Goal: Task Accomplishment & Management: Manage account settings

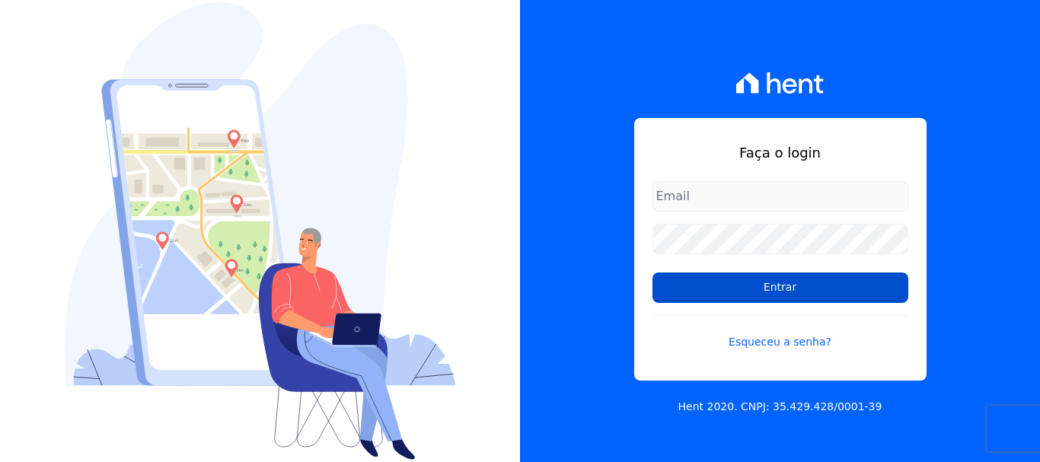
type input "erica@petraeng.com.br"
click at [773, 291] on input "Entrar" at bounding box center [781, 288] width 256 height 30
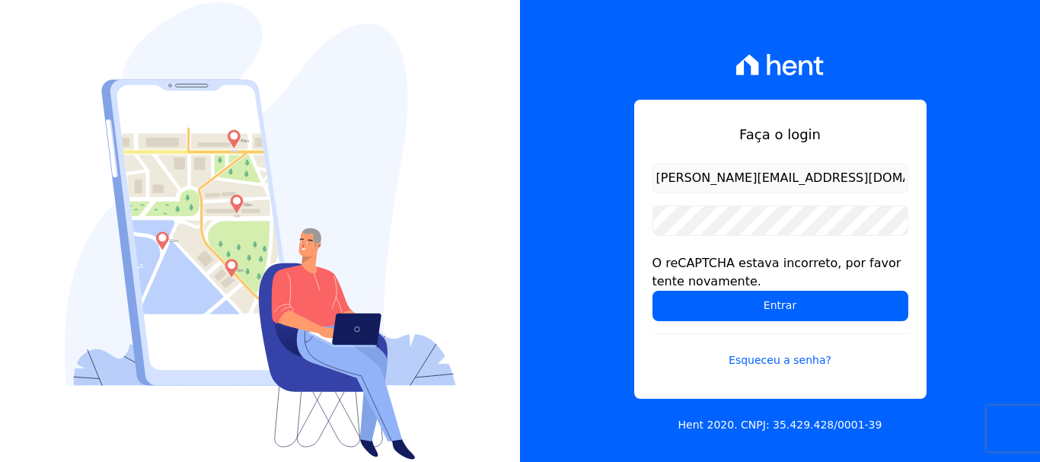
click at [780, 174] on input "[PERSON_NAME][EMAIL_ADDRESS][DOMAIN_NAME]" at bounding box center [781, 178] width 256 height 30
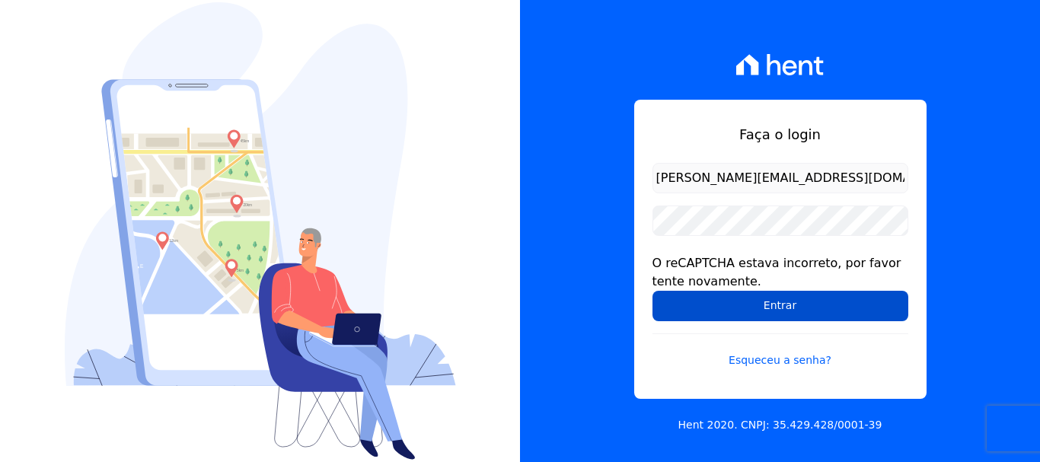
click at [777, 306] on input "Entrar" at bounding box center [781, 306] width 256 height 30
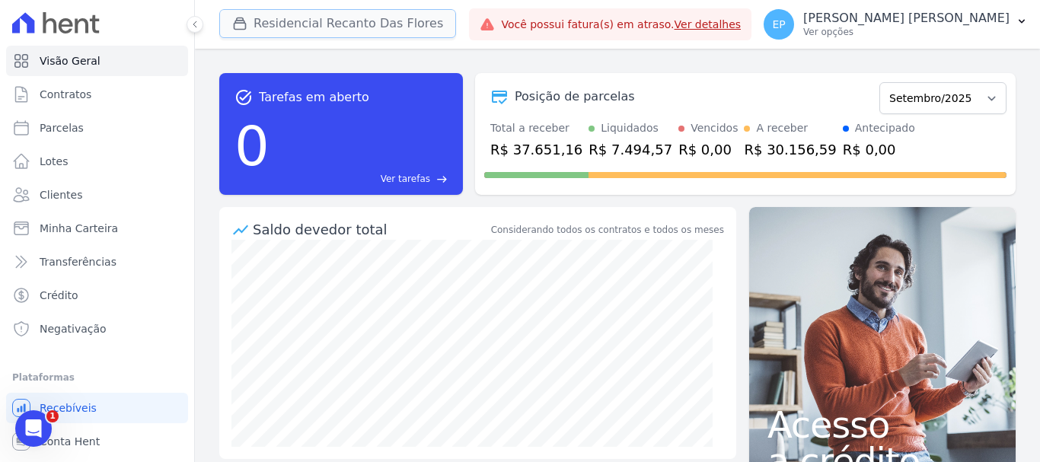
click at [235, 24] on icon "button" at bounding box center [239, 23] width 15 height 15
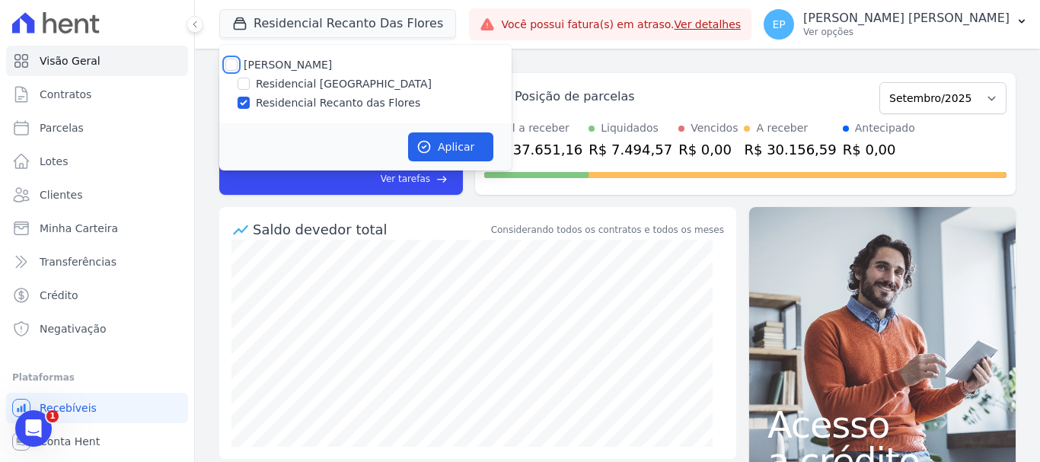
click at [232, 63] on input "[PERSON_NAME]" at bounding box center [231, 65] width 12 height 12
checkbox input "true"
click at [443, 147] on button "Aplicar" at bounding box center [450, 146] width 85 height 29
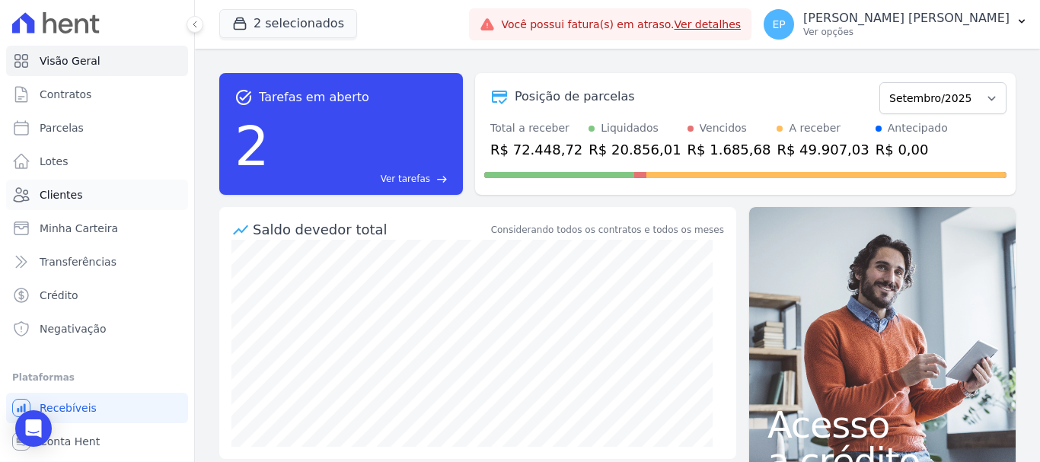
click at [70, 192] on span "Clientes" at bounding box center [61, 194] width 43 height 15
click at [97, 197] on link "Clientes" at bounding box center [97, 195] width 182 height 30
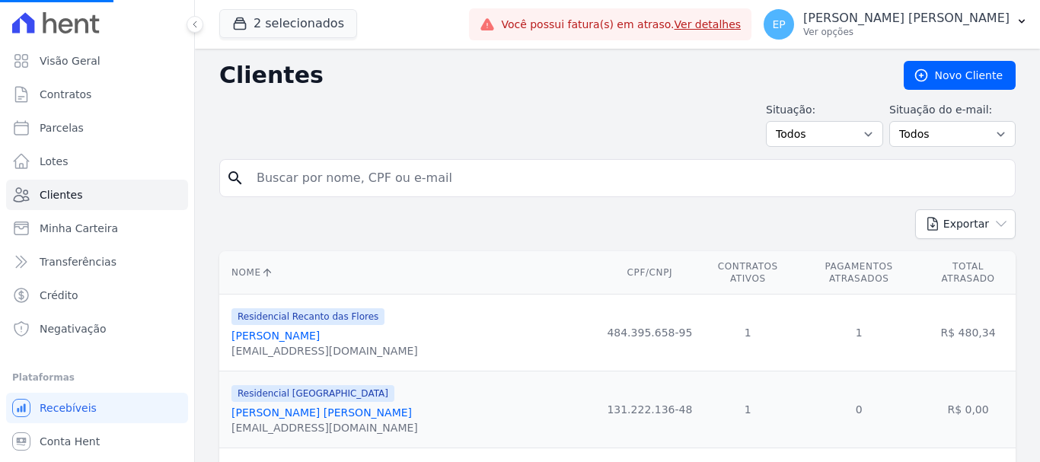
click at [341, 184] on input "search" at bounding box center [627, 178] width 761 height 30
type input "i"
drag, startPoint x: 340, startPoint y: 183, endPoint x: 347, endPoint y: 190, distance: 9.8
click at [347, 190] on input "search" at bounding box center [627, 178] width 761 height 30
type input "izabel"
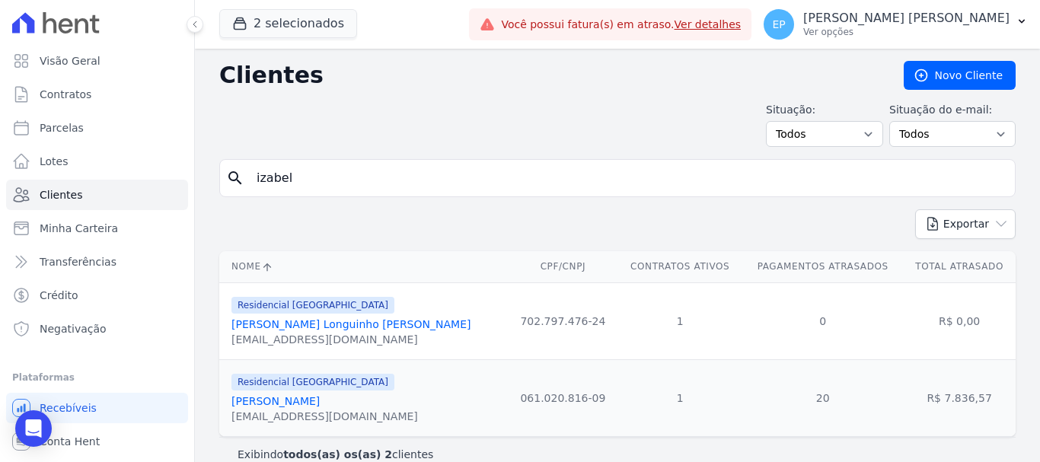
click at [320, 404] on link "[PERSON_NAME]" at bounding box center [275, 401] width 88 height 12
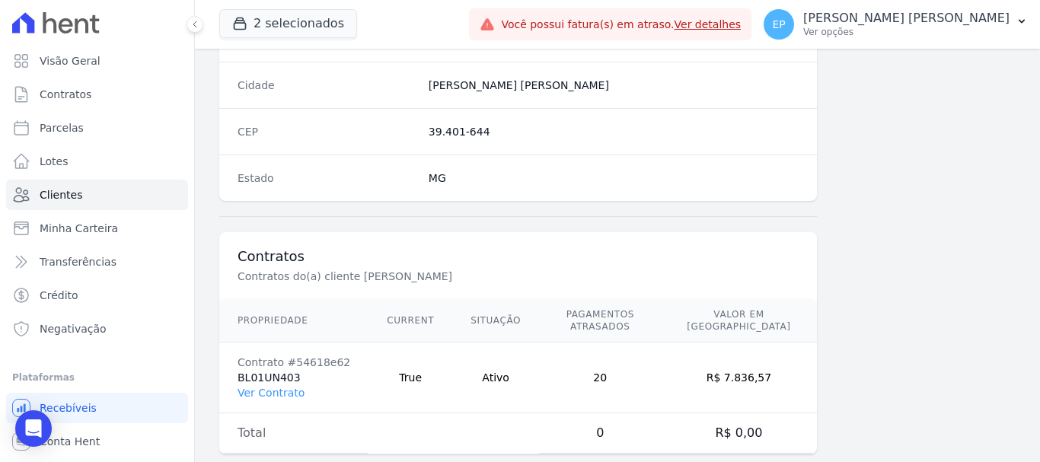
scroll to position [962, 0]
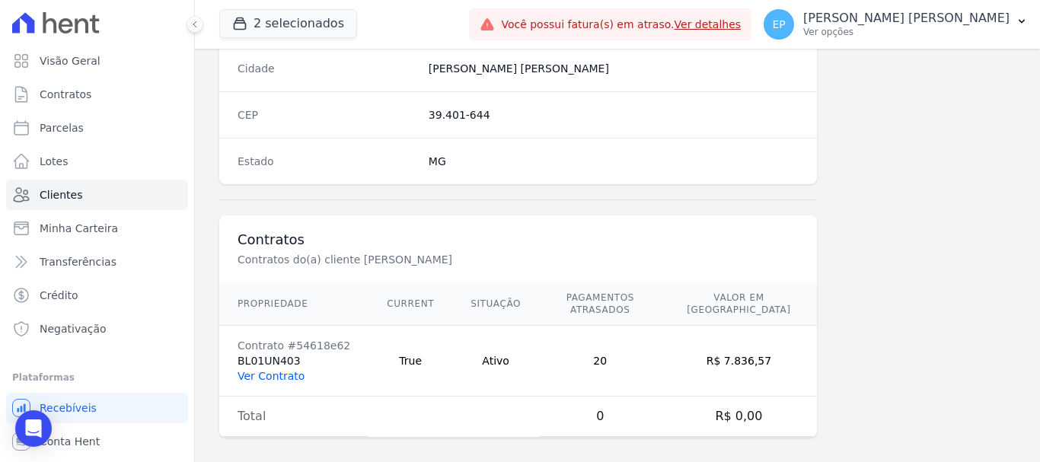
click at [284, 370] on link "Ver Contrato" at bounding box center [271, 376] width 67 height 12
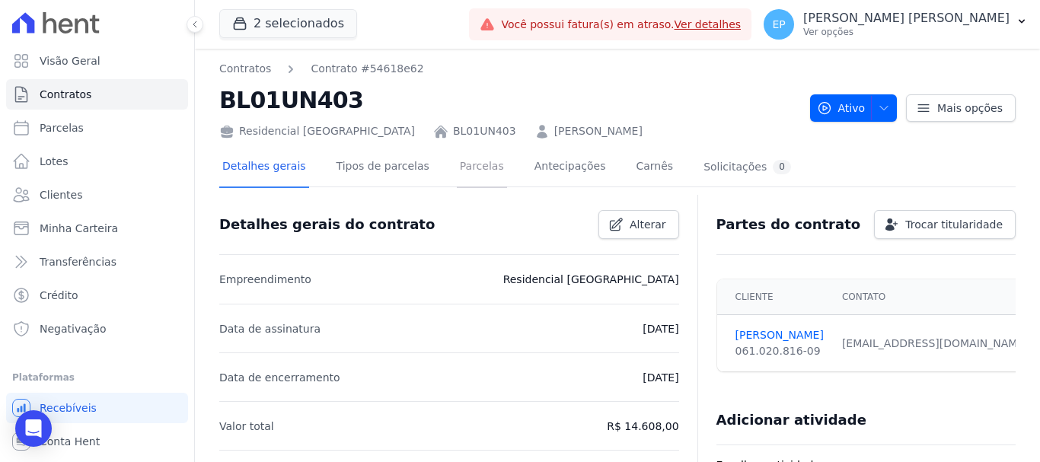
click at [461, 168] on link "Parcelas" at bounding box center [482, 168] width 50 height 40
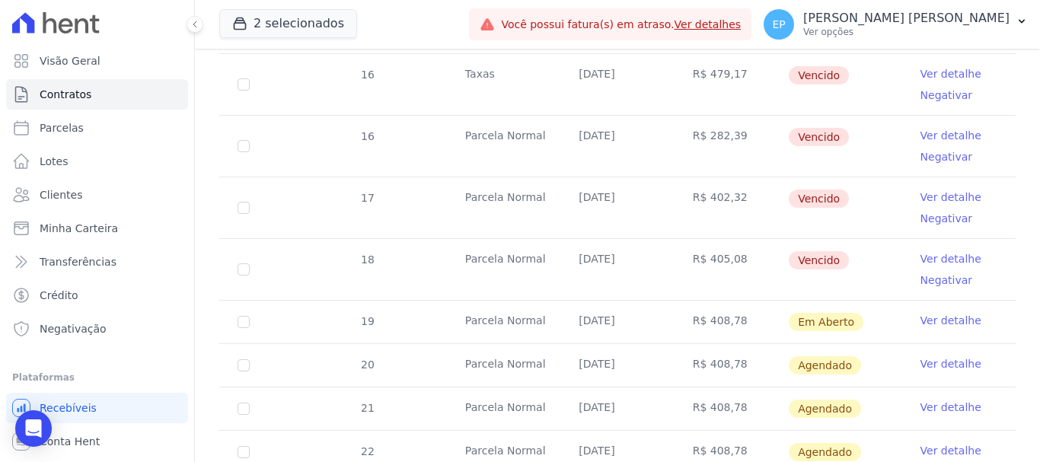
scroll to position [990, 0]
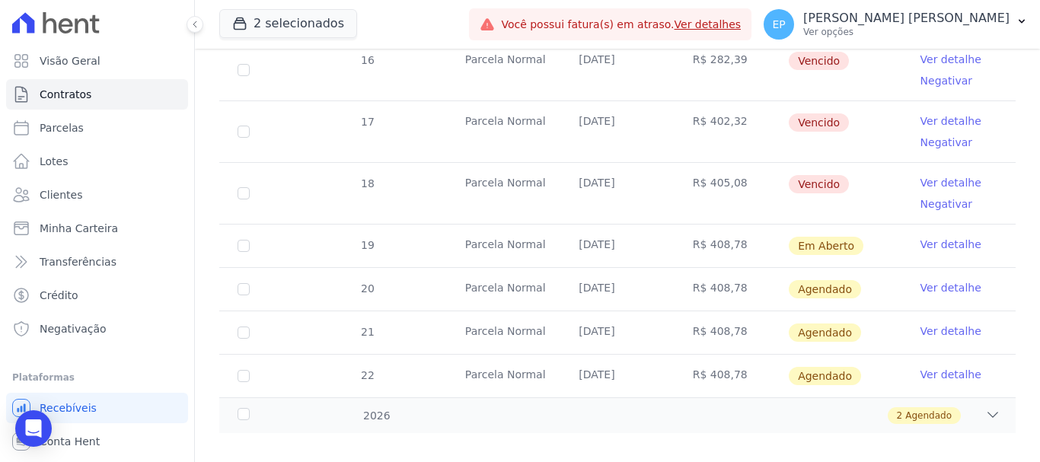
click at [921, 237] on link "Ver detalhe" at bounding box center [951, 244] width 61 height 15
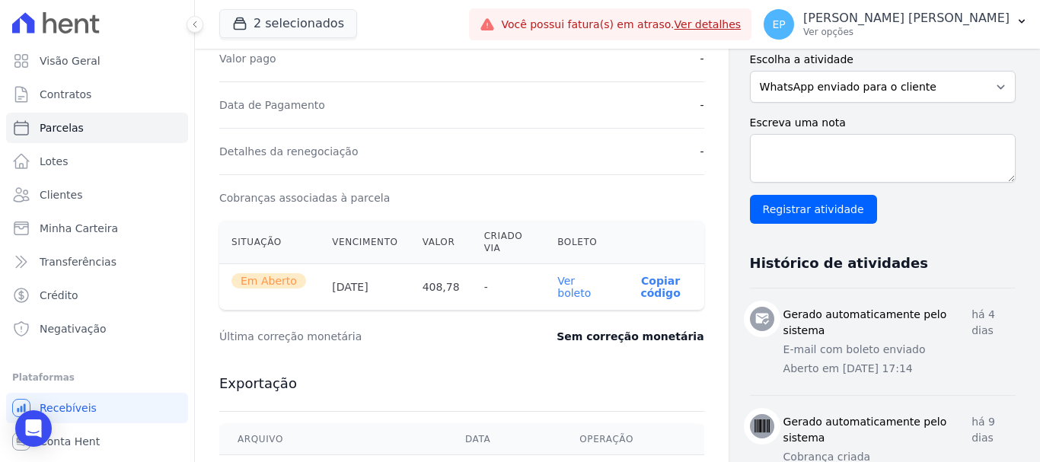
scroll to position [381, 0]
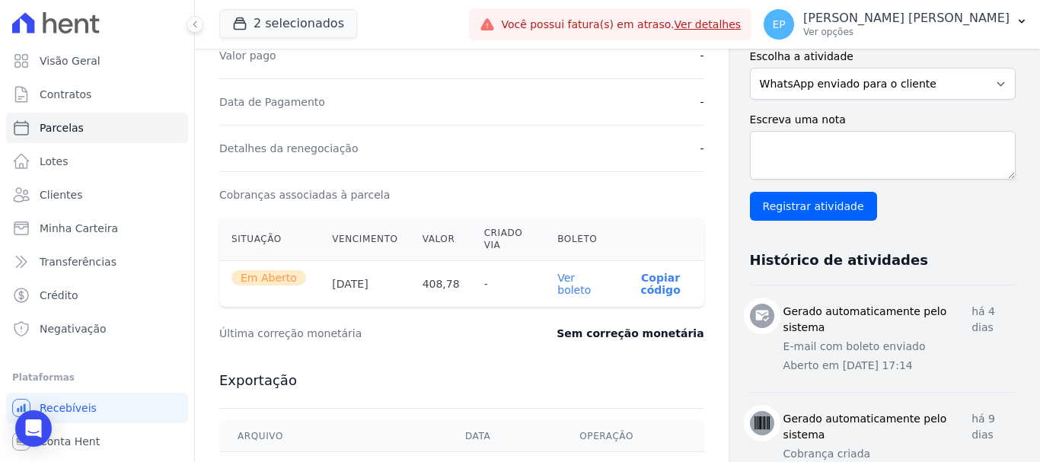
click at [569, 292] on link "Ver boleto" at bounding box center [574, 284] width 34 height 24
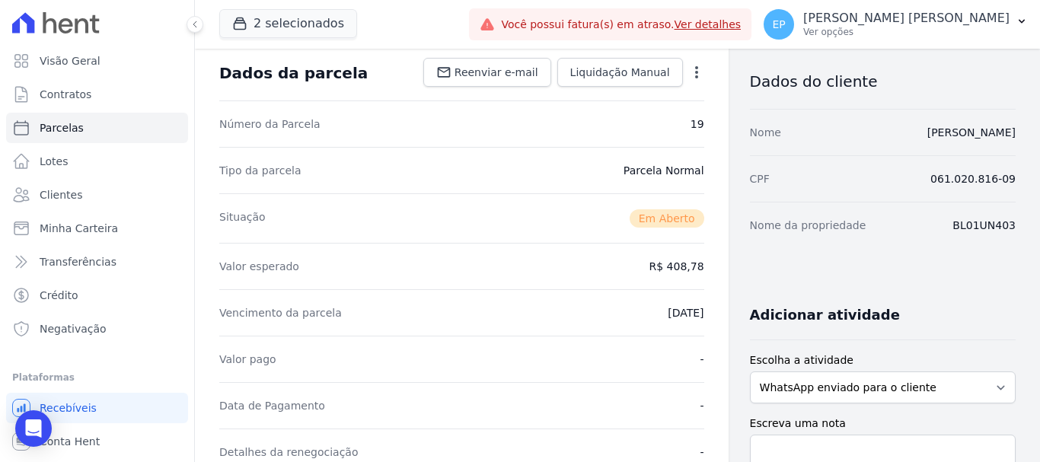
scroll to position [0, 0]
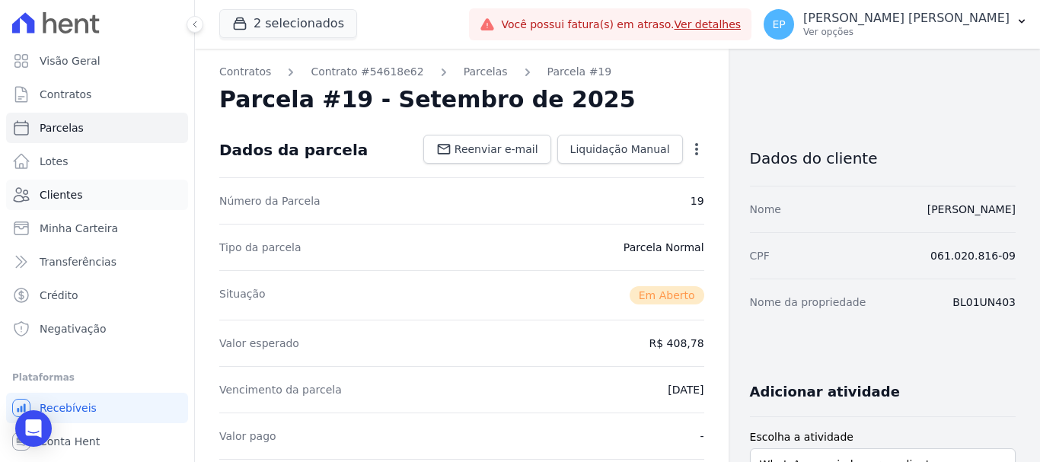
click at [65, 198] on span "Clientes" at bounding box center [61, 194] width 43 height 15
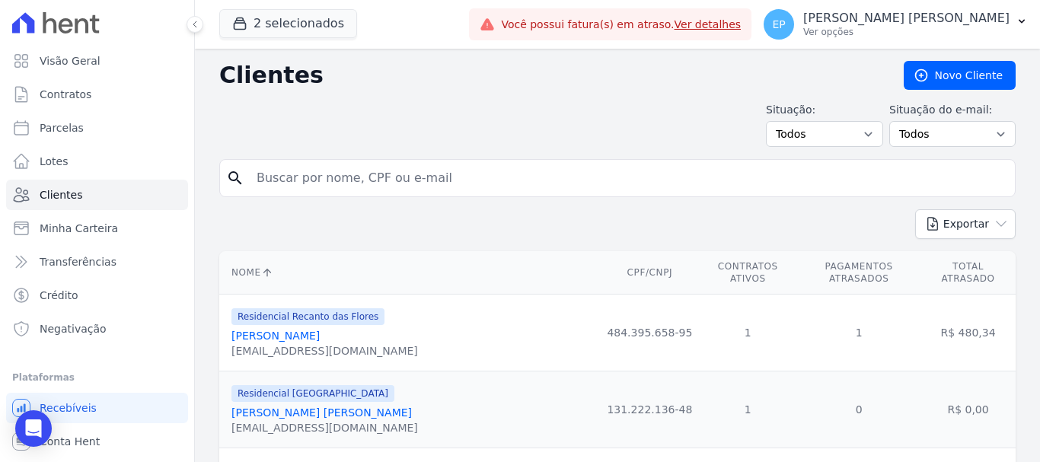
click at [356, 179] on input "search" at bounding box center [627, 178] width 761 height 30
type input "izabel"
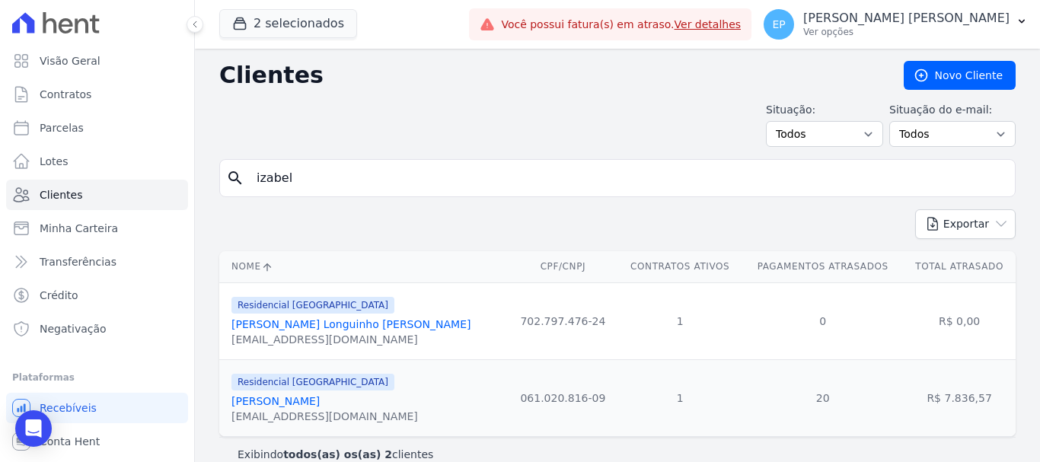
click at [318, 404] on link "[PERSON_NAME]" at bounding box center [275, 401] width 88 height 12
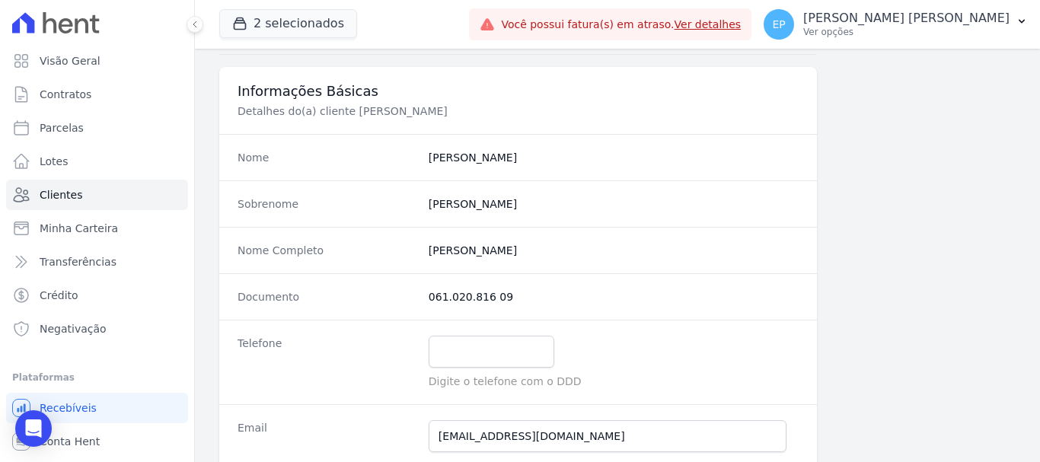
scroll to position [305, 0]
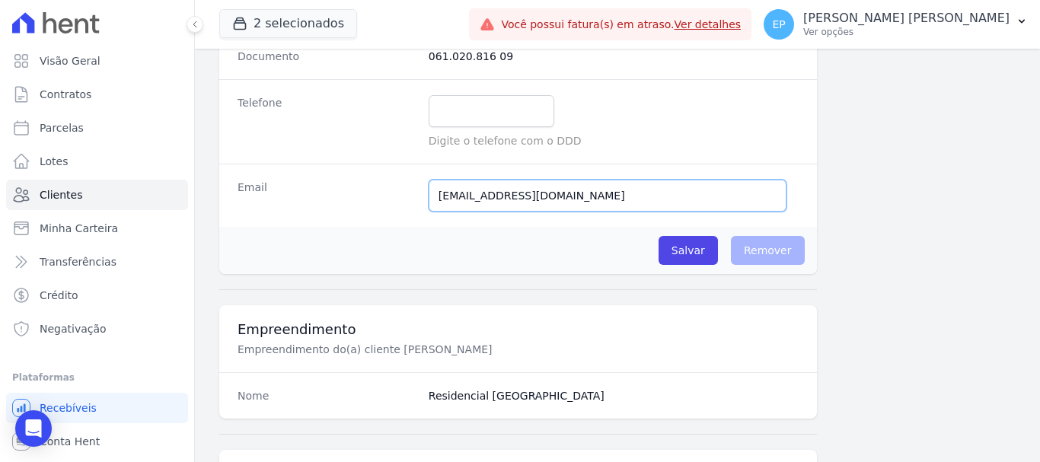
drag, startPoint x: 436, startPoint y: 196, endPoint x: 654, endPoint y: 199, distance: 217.8
click at [654, 199] on input "[EMAIL_ADDRESS][DOMAIN_NAME]" at bounding box center [608, 196] width 358 height 32
paste input "zabellcristtina15"
type input "[EMAIL_ADDRESS][DOMAIN_NAME]"
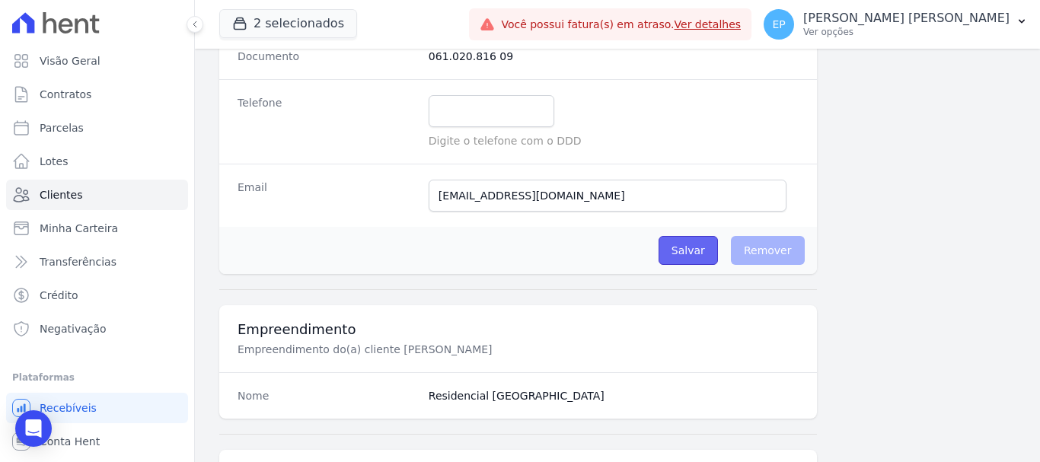
click at [681, 250] on input "Salvar" at bounding box center [688, 250] width 59 height 29
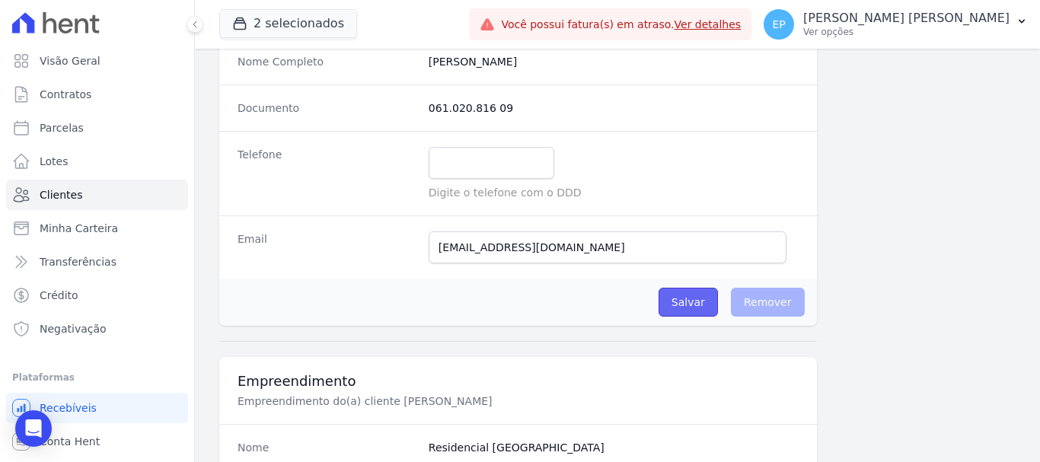
click at [692, 303] on input "Salvar" at bounding box center [688, 302] width 59 height 29
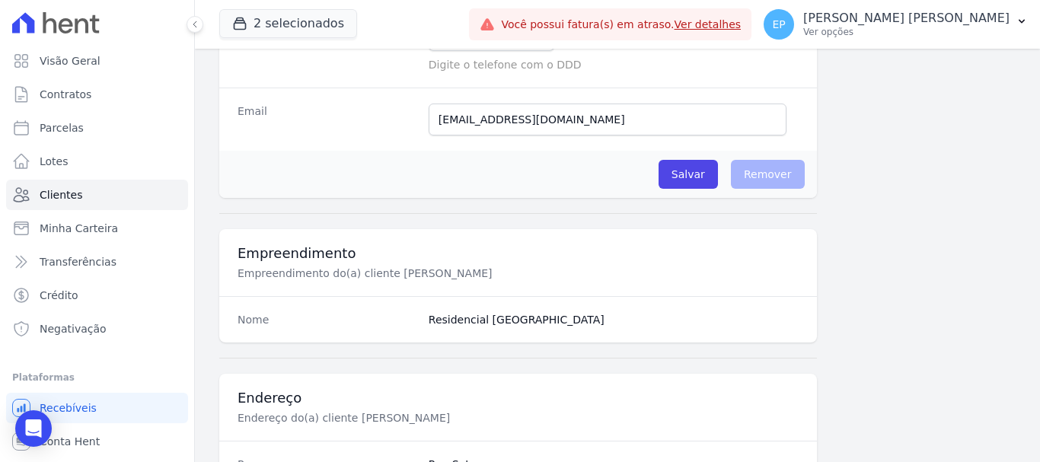
scroll to position [329, 0]
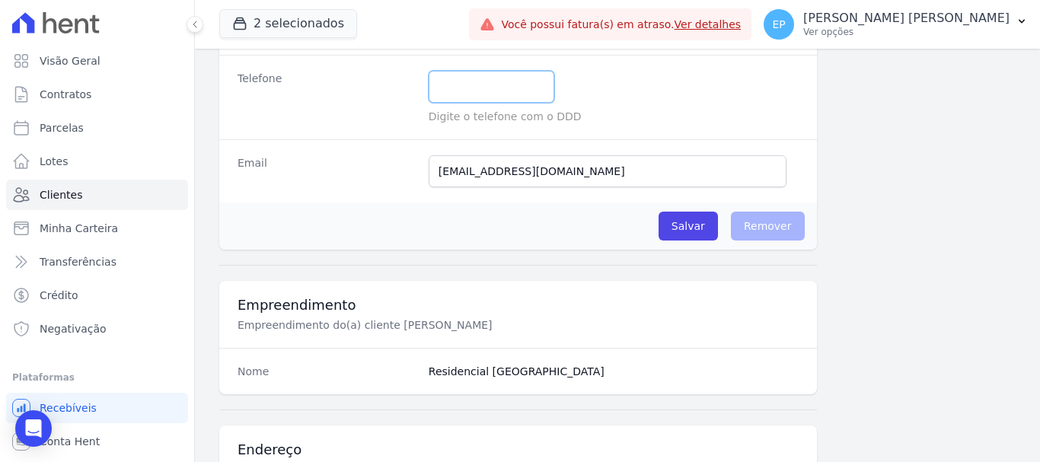
click at [446, 85] on input "text" at bounding box center [492, 87] width 126 height 32
paste input "[PHONE_NUMBER]"
click at [446, 84] on input "3838 9988-1285" at bounding box center [492, 87] width 126 height 32
click at [461, 86] on input "3838 9988-1285" at bounding box center [492, 87] width 126 height 32
type input "38 99988-1285"
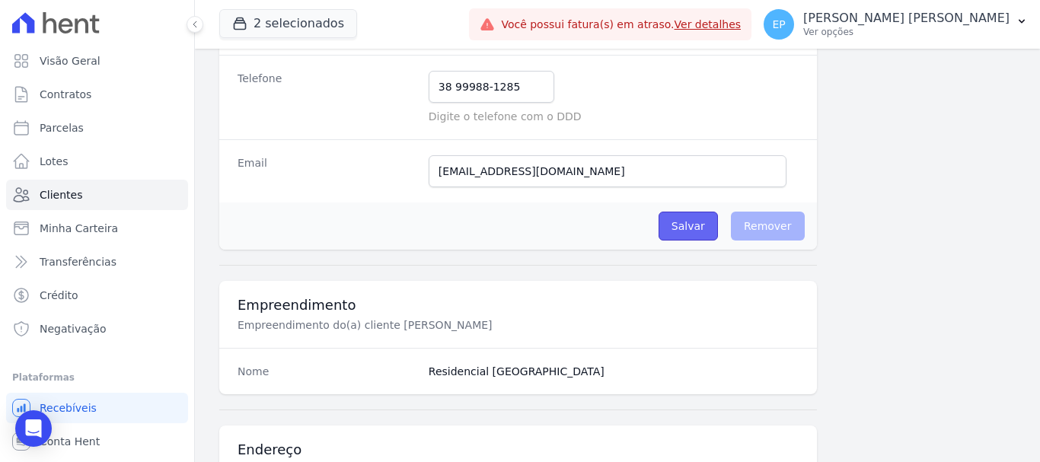
click at [680, 219] on input "Salvar" at bounding box center [688, 226] width 59 height 29
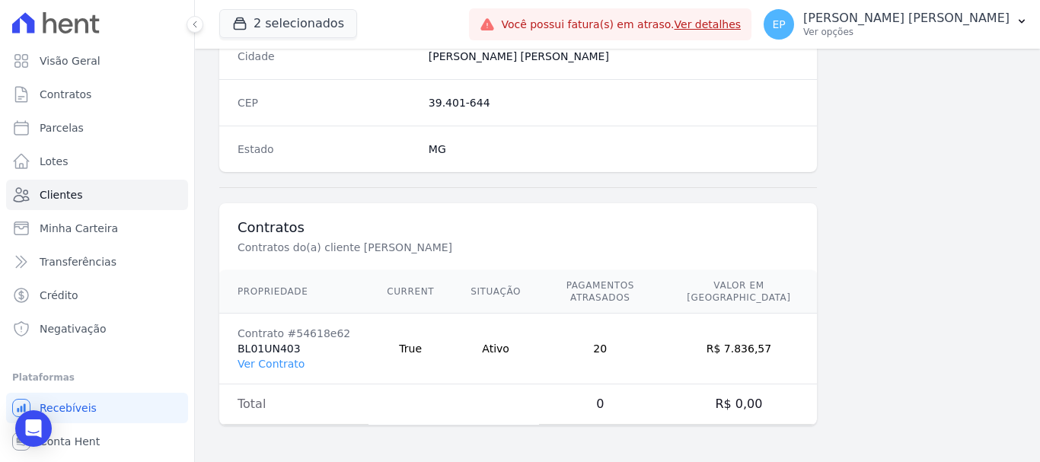
scroll to position [938, 0]
